Goal: Task Accomplishment & Management: Manage account settings

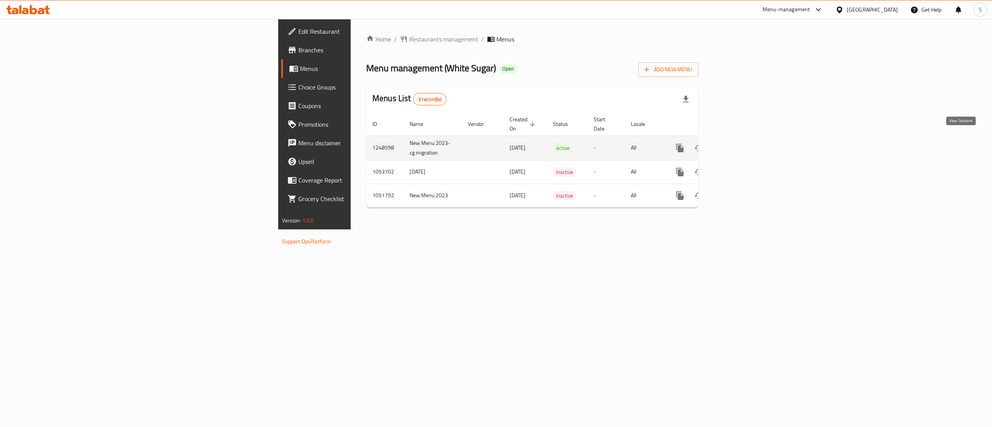
click at [740, 145] on icon "enhanced table" at bounding box center [736, 148] width 7 height 7
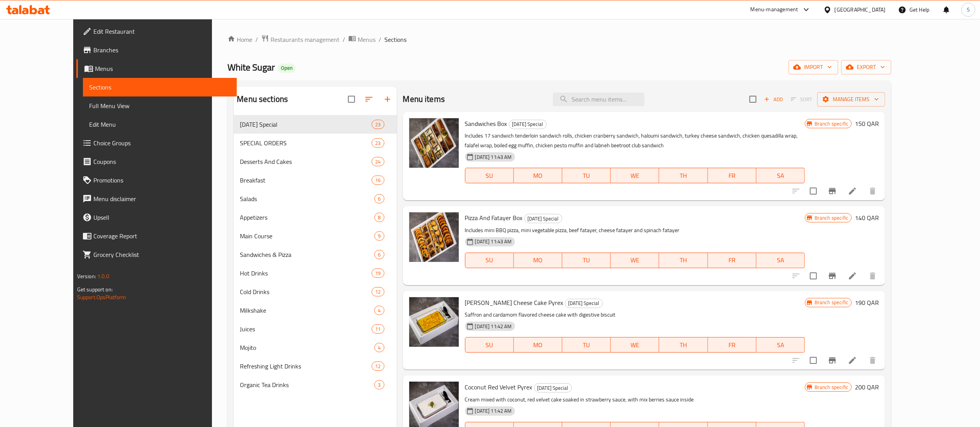
scroll to position [78, 0]
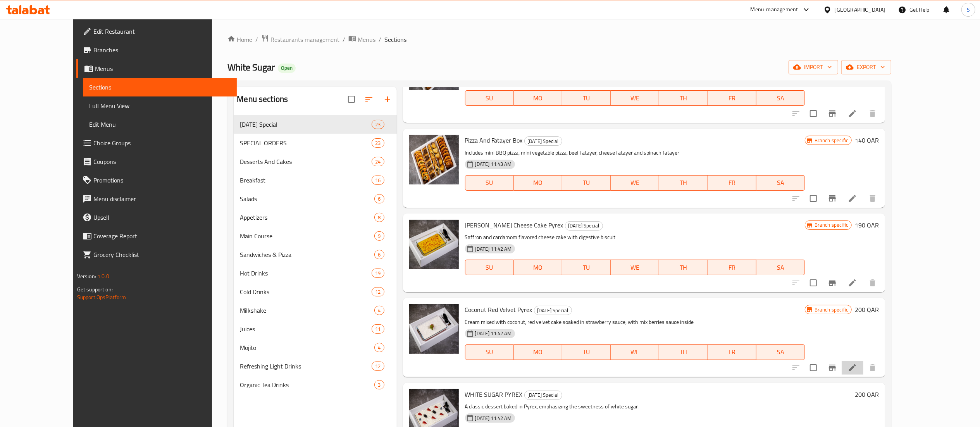
click at [864, 366] on li at bounding box center [853, 368] width 22 height 14
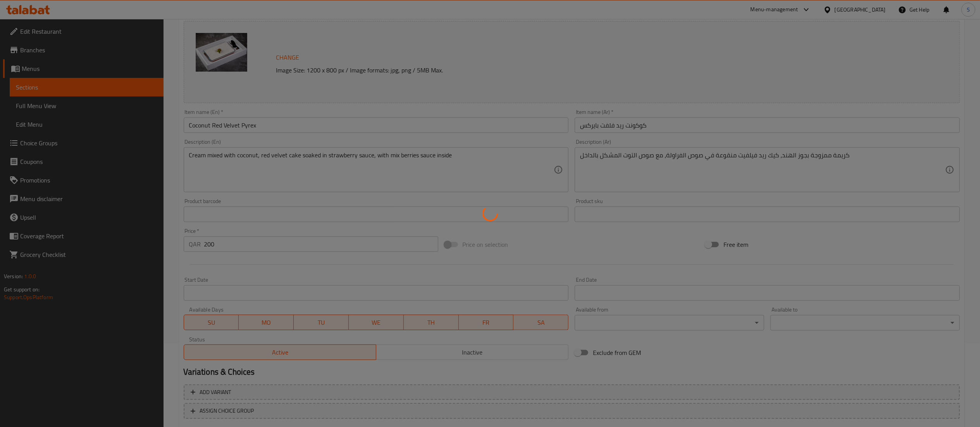
scroll to position [131, 0]
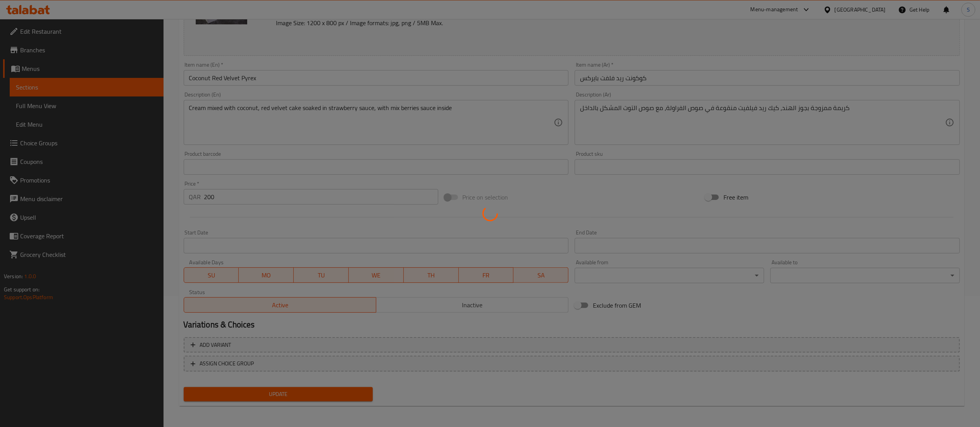
click at [219, 346] on div at bounding box center [490, 213] width 980 height 427
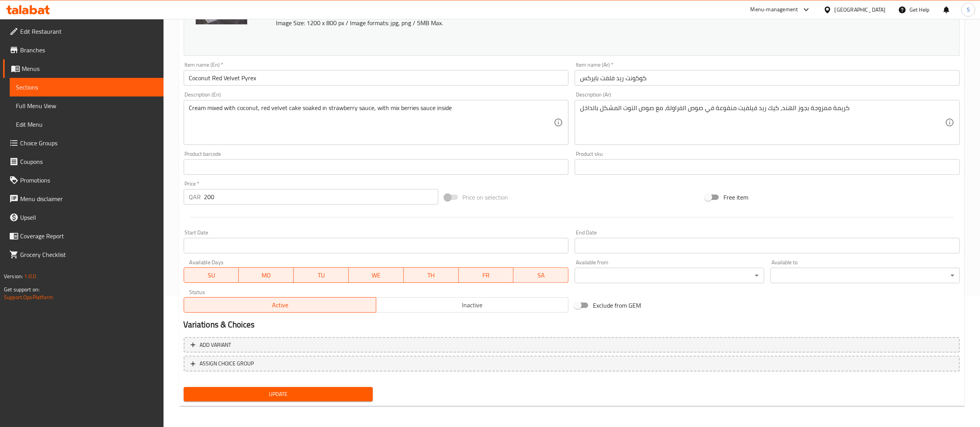
click at [226, 343] on span "Add variant" at bounding box center [215, 345] width 31 height 10
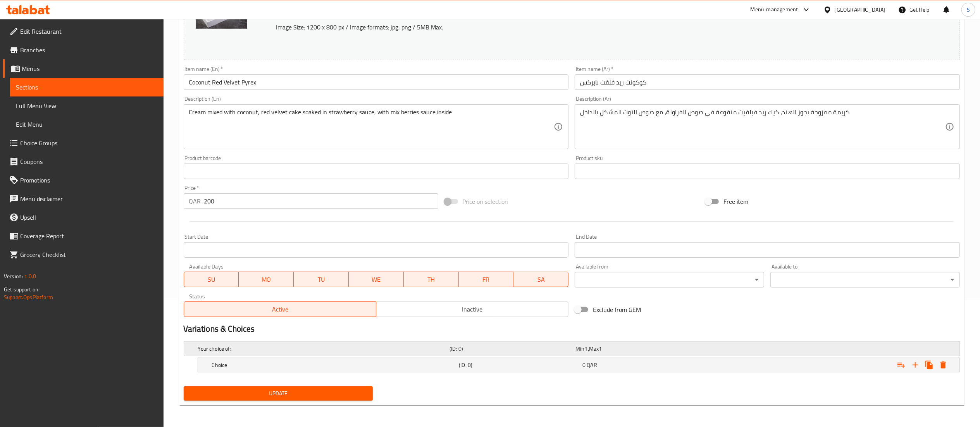
scroll to position [127, 0]
click at [427, 366] on h5 "Choice" at bounding box center [334, 365] width 244 height 8
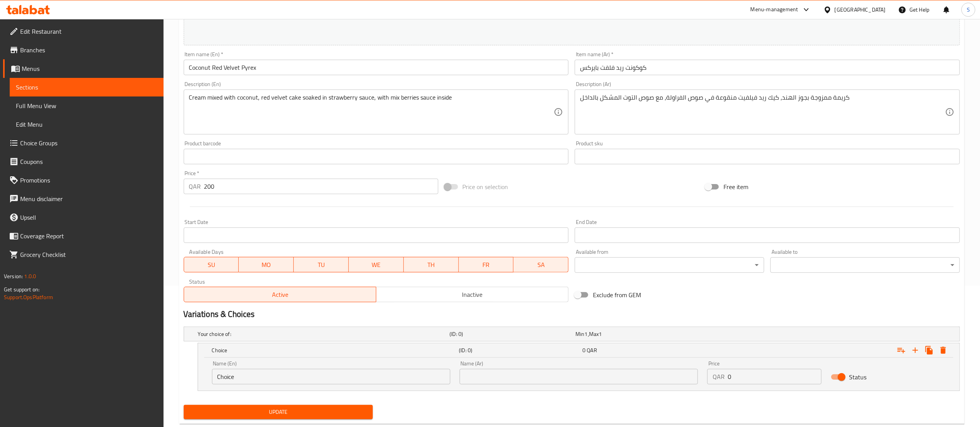
scroll to position [0, 0]
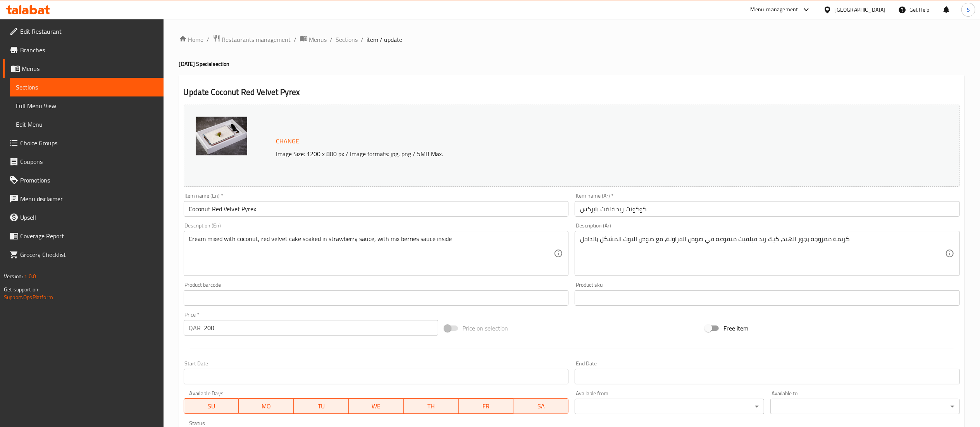
drag, startPoint x: 343, startPoint y: 39, endPoint x: 345, endPoint y: 55, distance: 16.8
click at [343, 39] on span "Sections" at bounding box center [347, 39] width 22 height 9
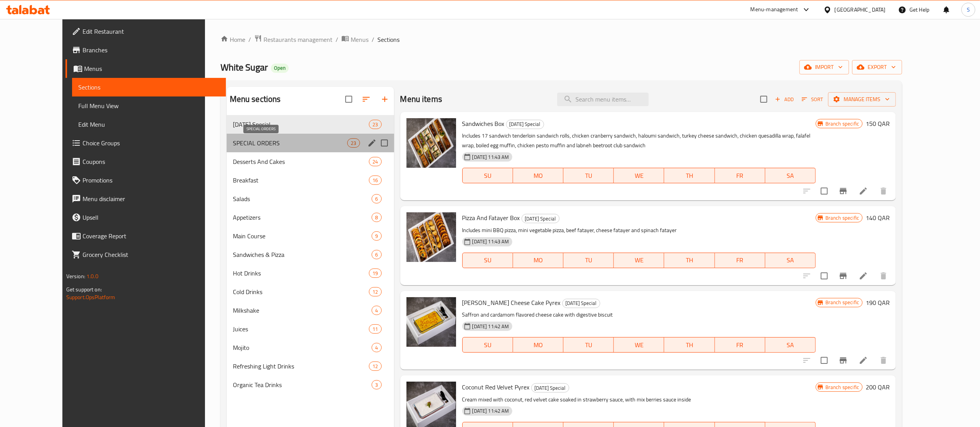
click at [233, 143] on span "SPECIAL ORDERS" at bounding box center [290, 142] width 115 height 9
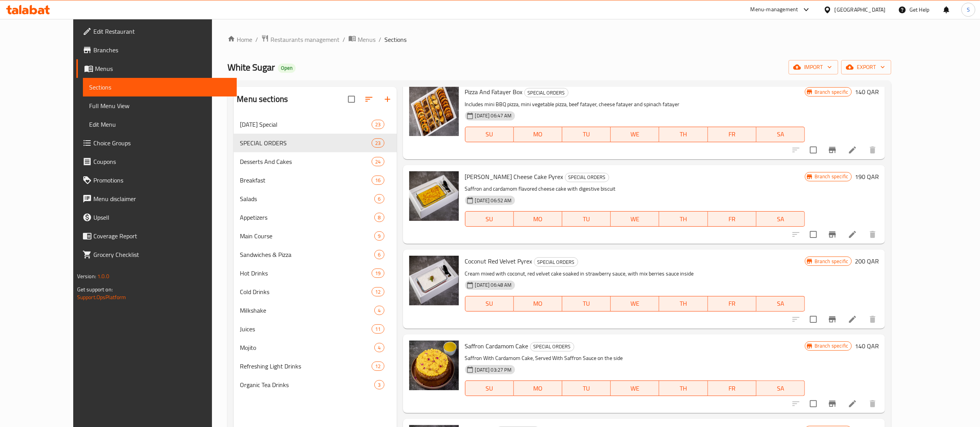
scroll to position [310, 0]
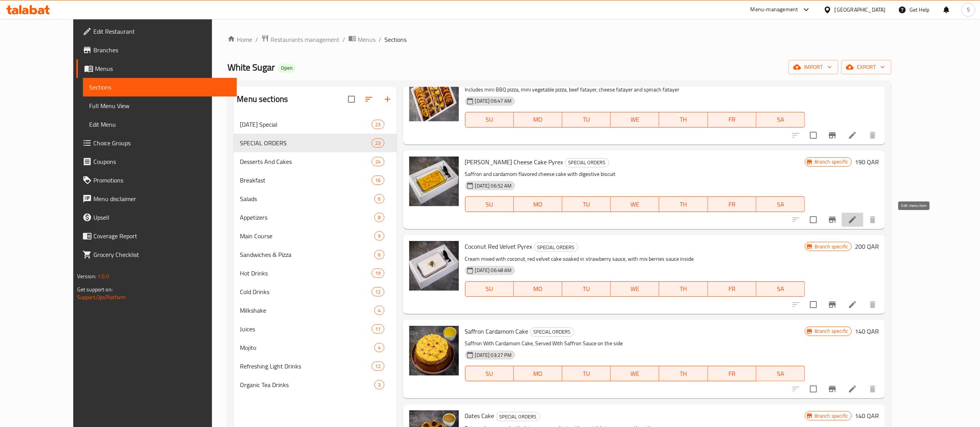
click at [857, 222] on icon at bounding box center [852, 219] width 9 height 9
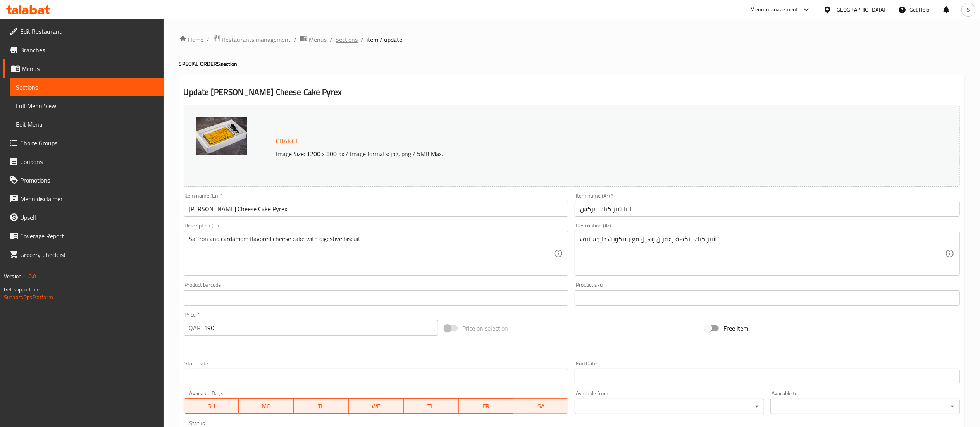
click at [346, 43] on span "Sections" at bounding box center [347, 39] width 22 height 9
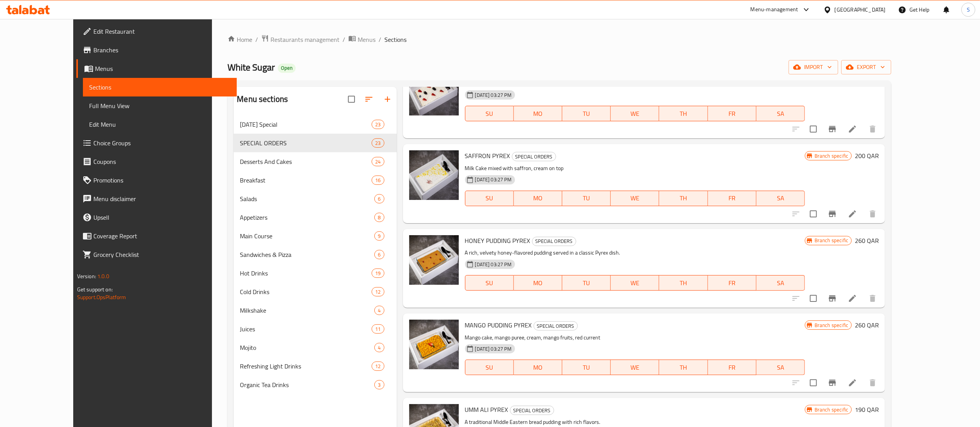
scroll to position [775, 0]
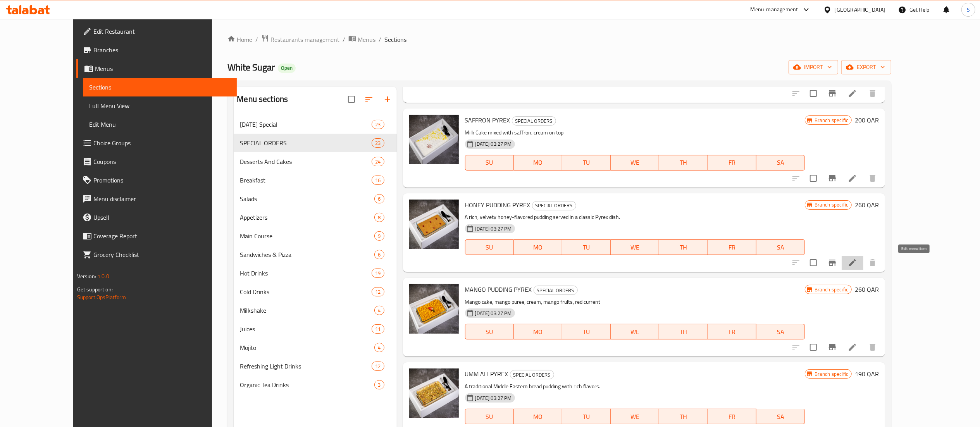
click at [857, 261] on icon at bounding box center [852, 262] width 9 height 9
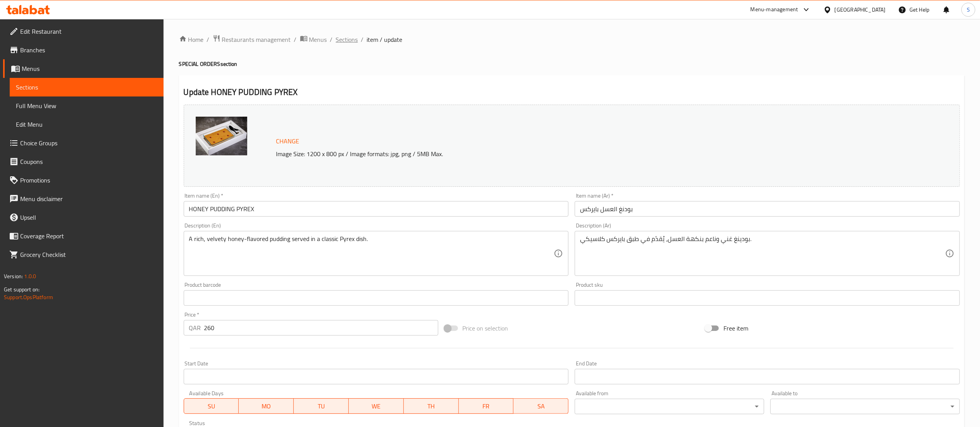
click at [348, 37] on span "Sections" at bounding box center [347, 39] width 22 height 9
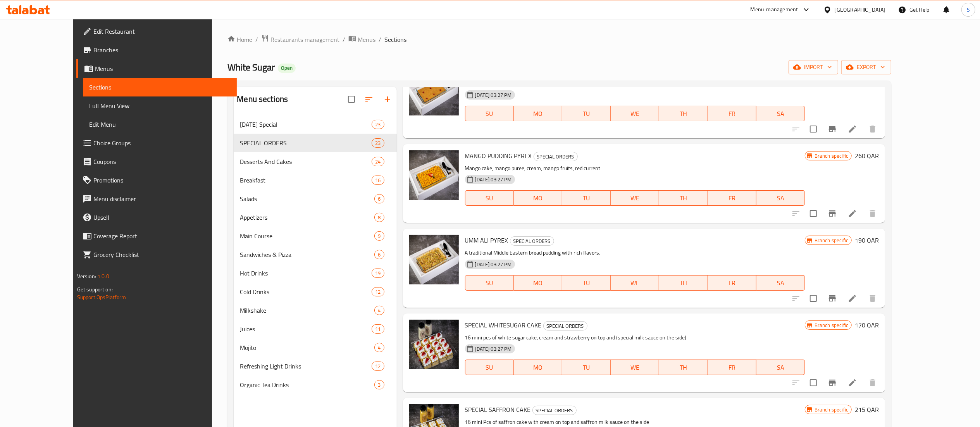
scroll to position [853, 0]
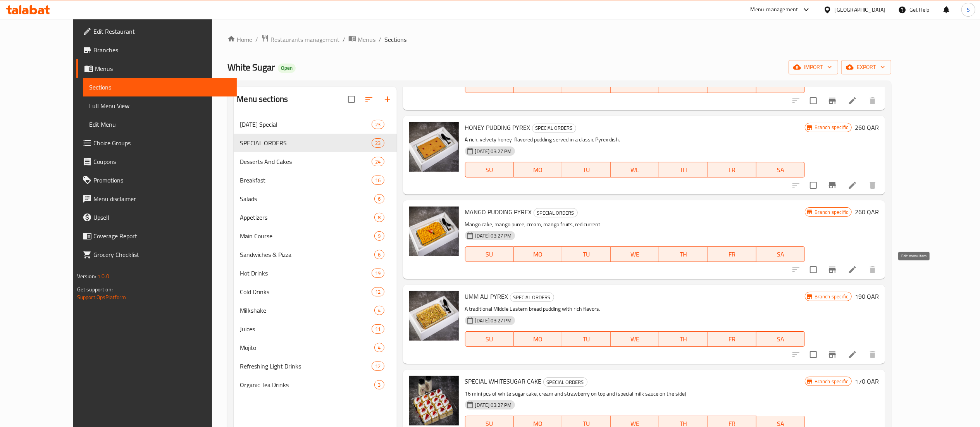
click at [856, 271] on icon at bounding box center [852, 269] width 7 height 7
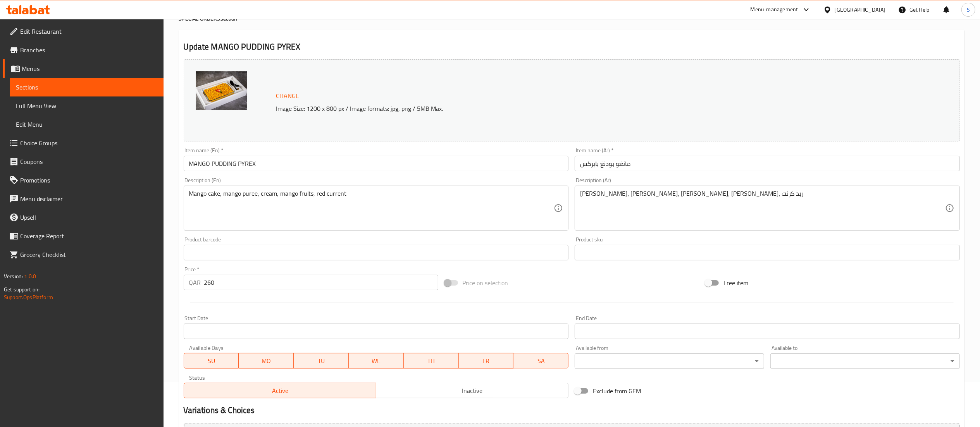
scroll to position [78, 0]
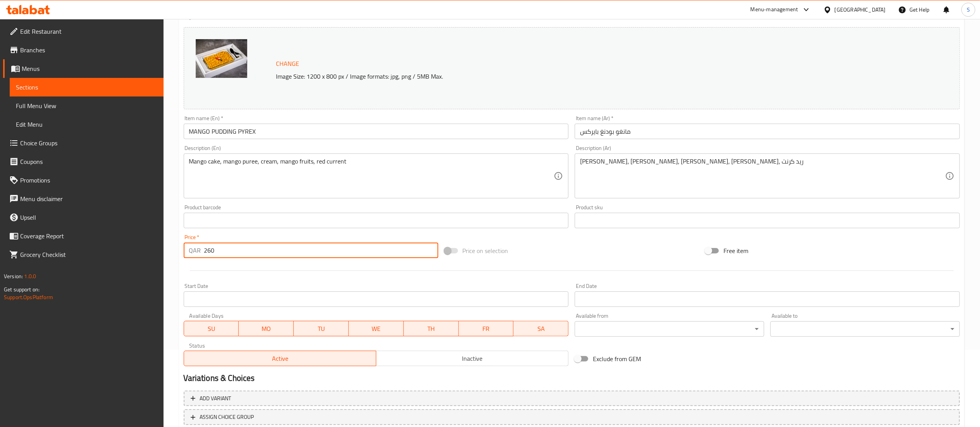
click at [257, 248] on input "260" at bounding box center [321, 251] width 234 height 16
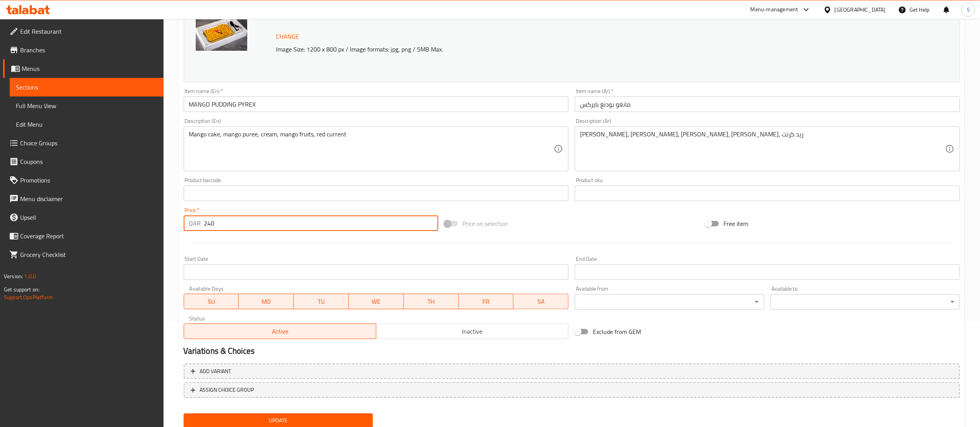
scroll to position [131, 0]
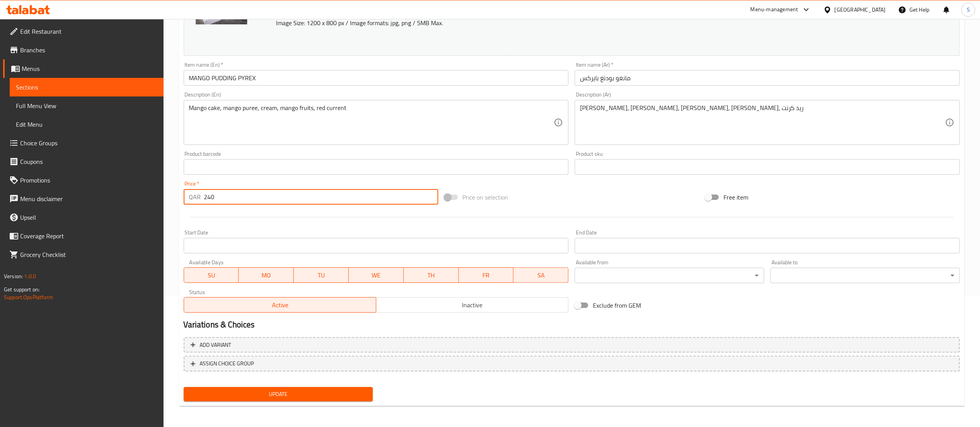
type input "240"
click at [295, 397] on span "Update" at bounding box center [278, 395] width 177 height 10
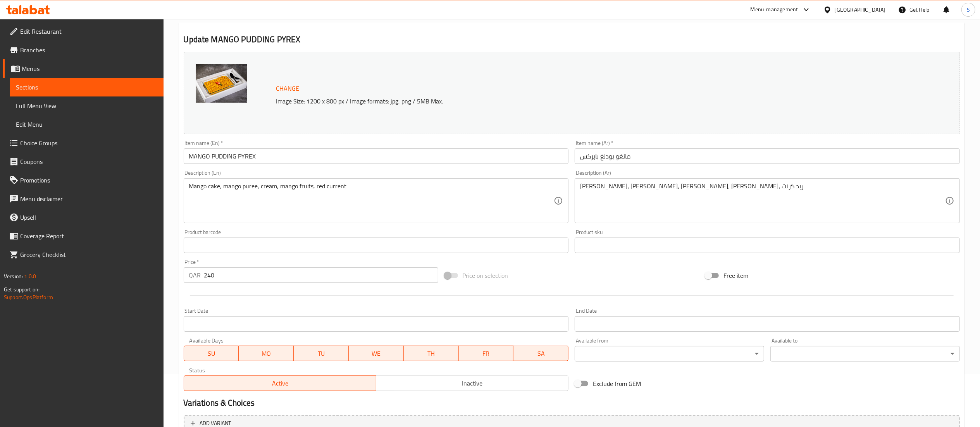
scroll to position [0, 0]
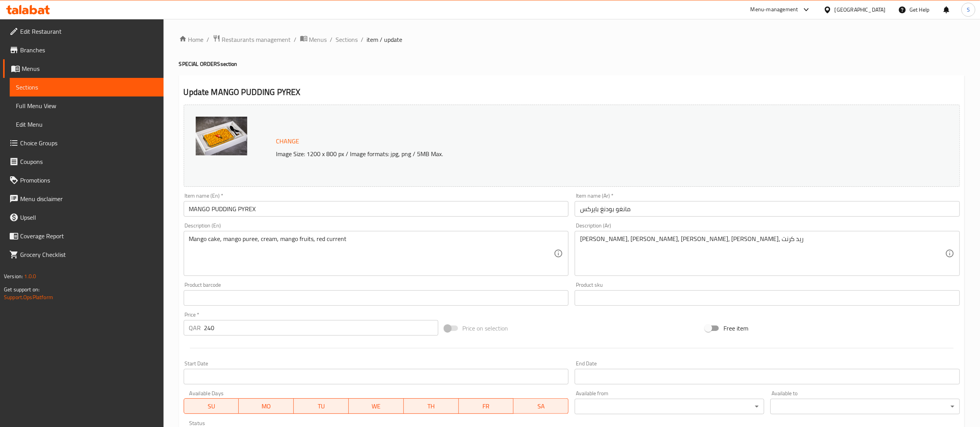
drag, startPoint x: 351, startPoint y: 38, endPoint x: 338, endPoint y: 79, distance: 42.4
click at [351, 38] on span "Sections" at bounding box center [347, 39] width 22 height 9
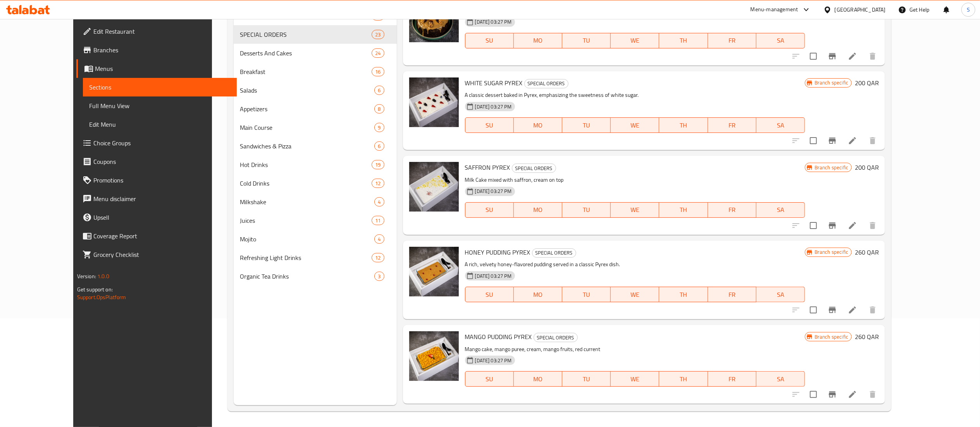
scroll to position [619, 0]
click at [856, 397] on icon at bounding box center [852, 395] width 7 height 7
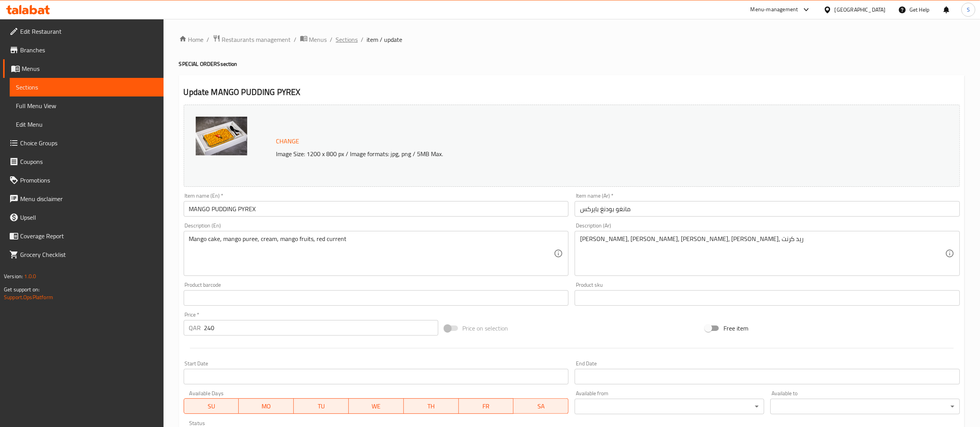
click at [343, 41] on span "Sections" at bounding box center [347, 39] width 22 height 9
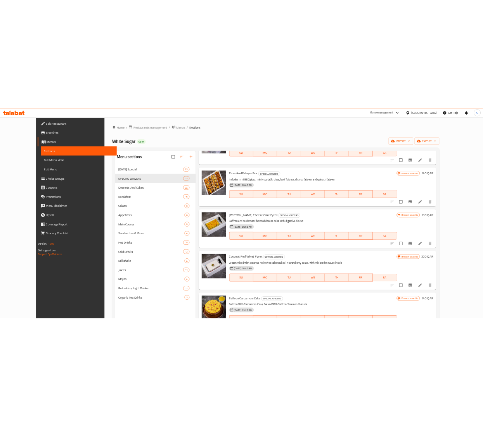
scroll to position [310, 0]
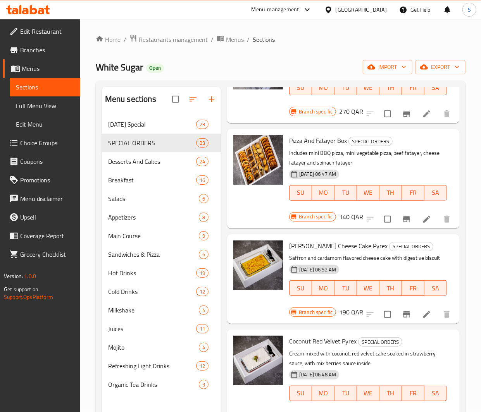
click at [173, 19] on div at bounding box center [240, 19] width 481 height 0
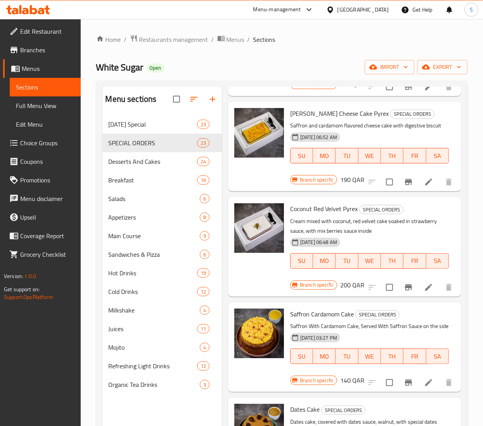
scroll to position [465, 0]
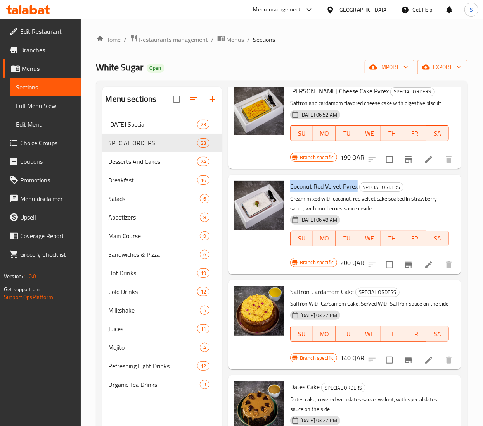
drag, startPoint x: 288, startPoint y: 196, endPoint x: 357, endPoint y: 197, distance: 68.2
click at [357, 197] on div "Coconut Red Velvet Pyrex SPECIAL ORDERS Cream mixed with coconut, red velvet ca…" at bounding box center [369, 219] width 165 height 82
copy span "Coconut Red Velvet Pyrex"
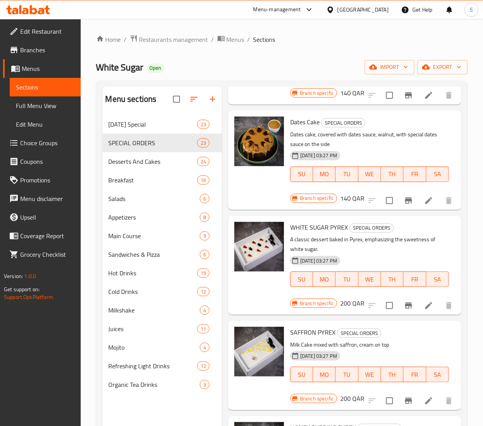
scroll to position [775, 0]
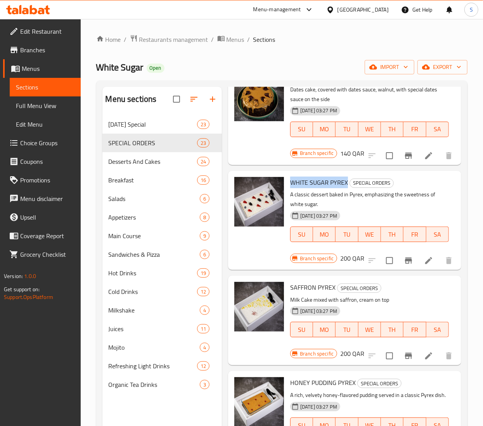
drag, startPoint x: 290, startPoint y: 202, endPoint x: 346, endPoint y: 201, distance: 55.4
click at [346, 188] on span "WHITE SUGAR PYREX" at bounding box center [319, 183] width 58 height 12
copy span "WHITE SUGAR PYREX"
drag, startPoint x: 290, startPoint y: 306, endPoint x: 333, endPoint y: 308, distance: 43.5
click at [333, 293] on span "SAFFRON PYREX" at bounding box center [312, 288] width 45 height 12
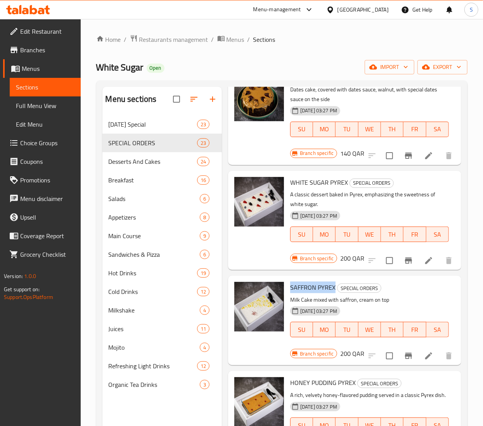
copy span "SAFFRON PYREX"
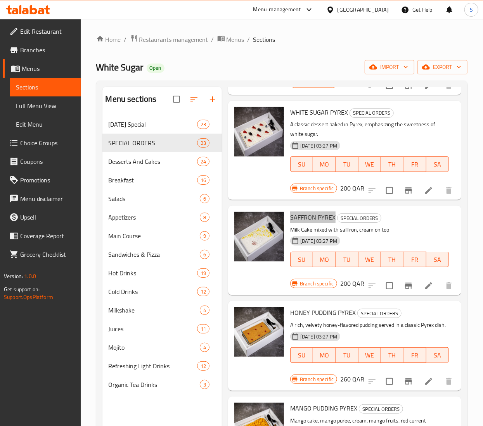
scroll to position [930, 0]
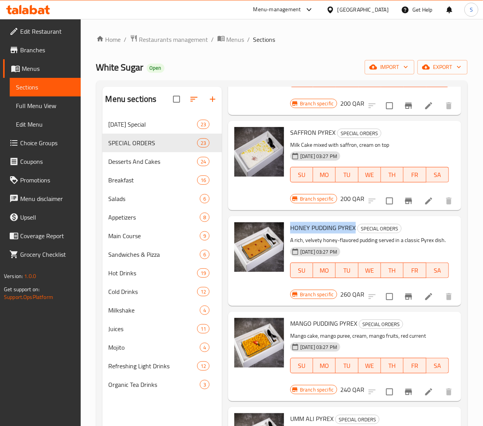
drag, startPoint x: 291, startPoint y: 248, endPoint x: 354, endPoint y: 251, distance: 63.6
click at [354, 233] on h6 "HONEY PUDDING PYREX SPECIAL ORDERS" at bounding box center [369, 228] width 159 height 11
copy span "HONEY PUDDING PYREX"
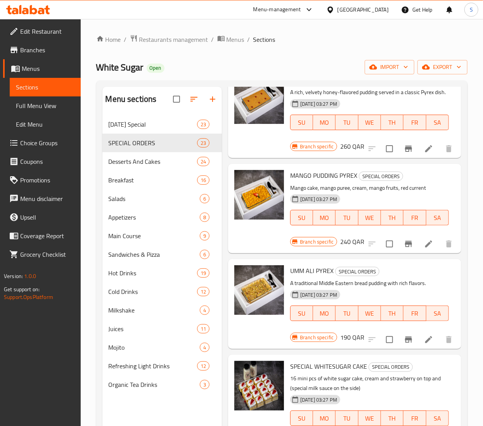
scroll to position [1163, 0]
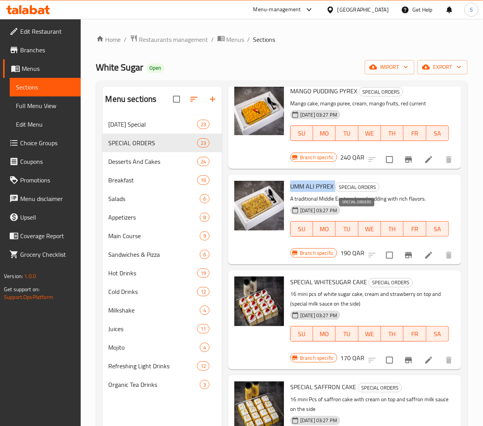
drag, startPoint x: 290, startPoint y: 215, endPoint x: 334, endPoint y: 219, distance: 43.9
click at [334, 192] on h6 "UMM ALI PYREX SPECIAL ORDERS" at bounding box center [369, 186] width 159 height 11
copy h6 "UMM ALI PYREX"
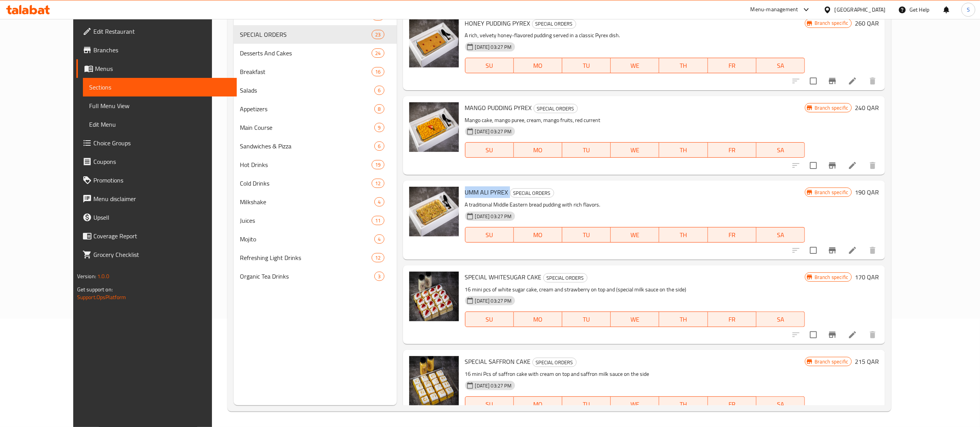
scroll to position [697, 0]
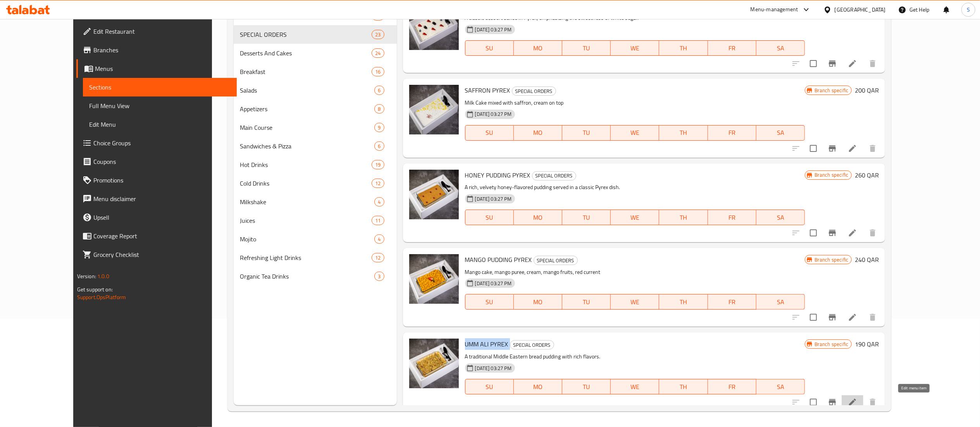
click at [856, 401] on icon at bounding box center [852, 402] width 7 height 7
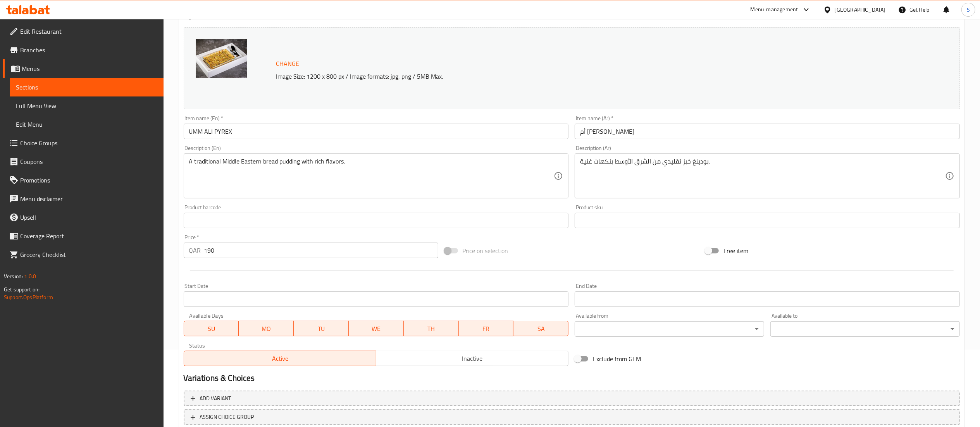
scroll to position [131, 0]
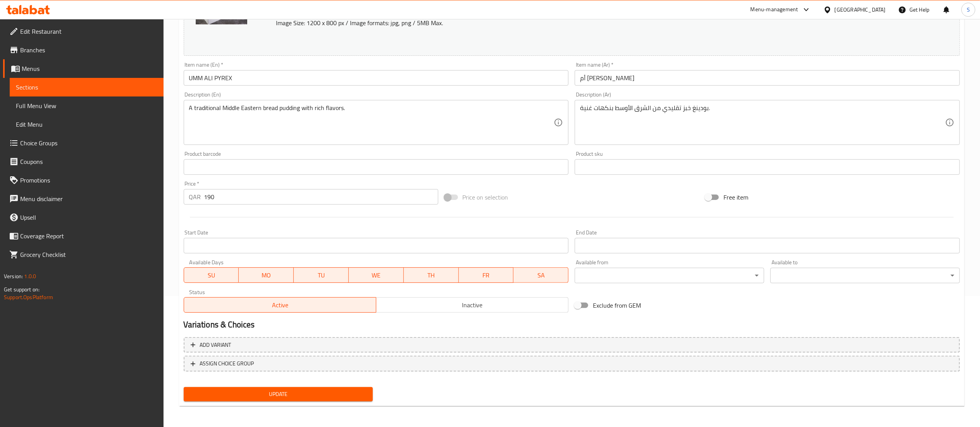
click at [233, 201] on input "190" at bounding box center [321, 197] width 234 height 16
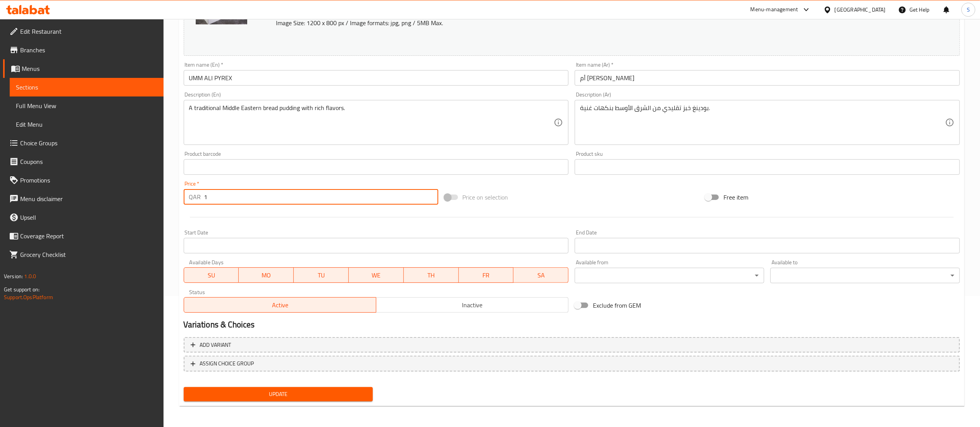
type input "18"
type input "180"
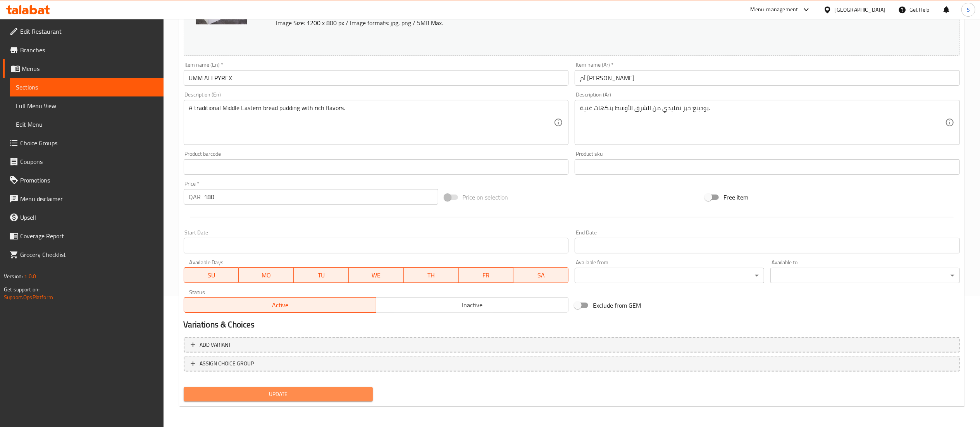
click at [289, 390] on span "Update" at bounding box center [278, 395] width 177 height 10
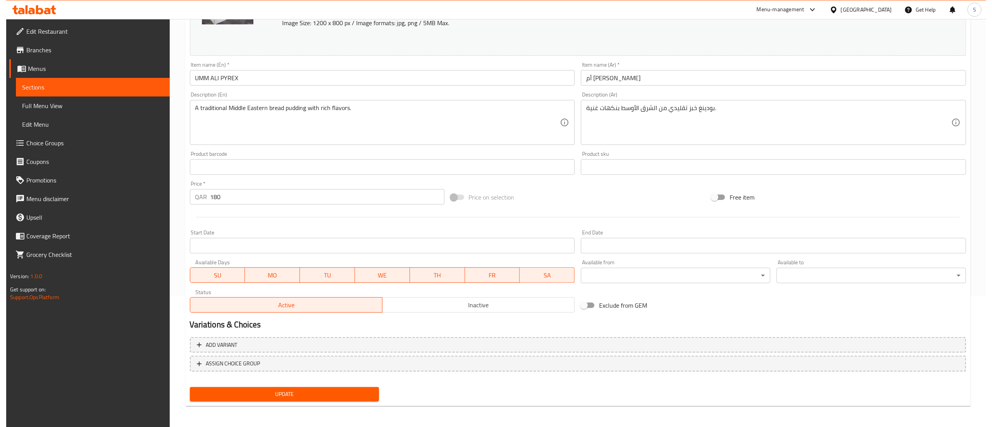
scroll to position [0, 0]
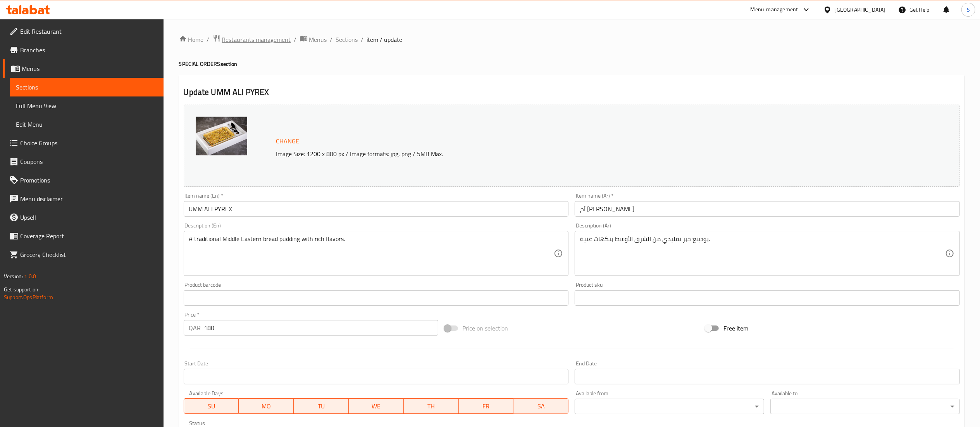
click at [245, 36] on span "Restaurants management" at bounding box center [256, 39] width 69 height 9
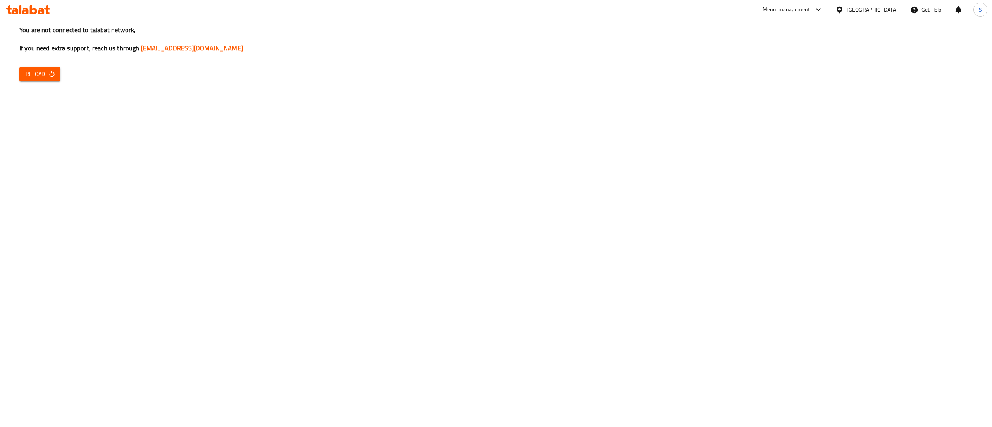
click at [40, 75] on span "Reload" at bounding box center [40, 74] width 29 height 10
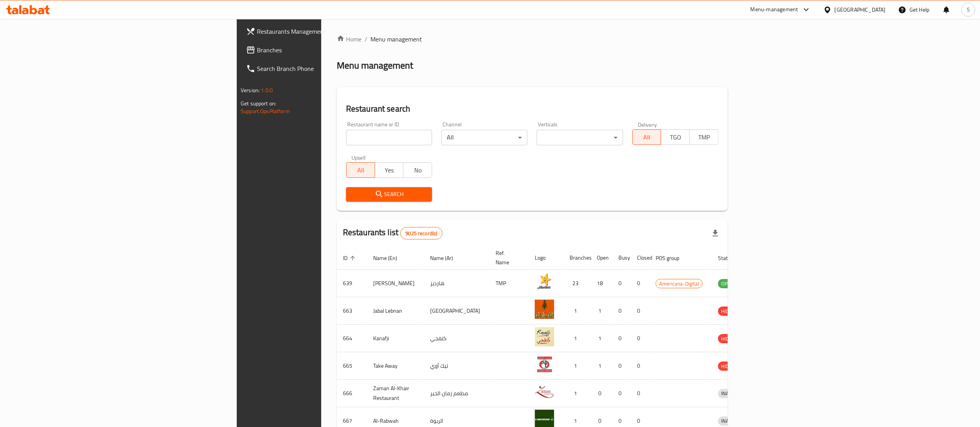
click at [346, 135] on input "search" at bounding box center [389, 138] width 86 height 16
type input "biryani brothers"
click at [352, 197] on span "Search" at bounding box center [389, 195] width 74 height 10
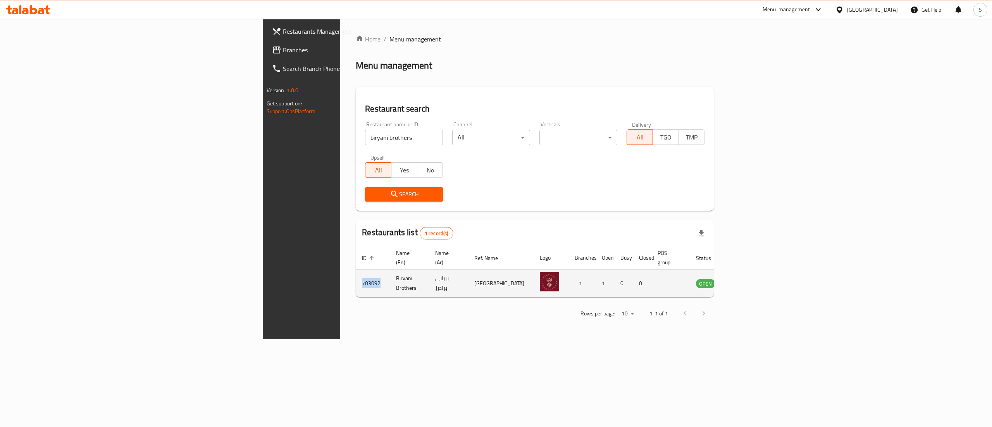
drag, startPoint x: 209, startPoint y: 277, endPoint x: 185, endPoint y: 275, distance: 23.7
click at [356, 275] on td "703092" at bounding box center [373, 284] width 34 height 28
copy td "703092"
